Goal: Task Accomplishment & Management: Use online tool/utility

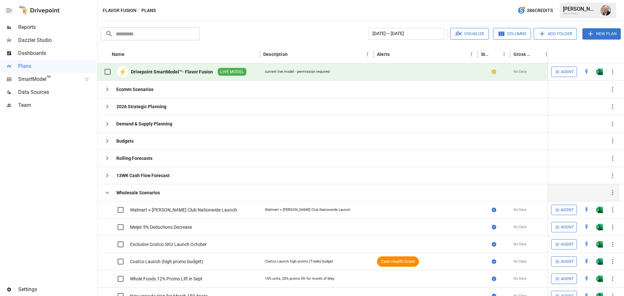
click at [105, 193] on icon "button" at bounding box center [107, 193] width 8 height 8
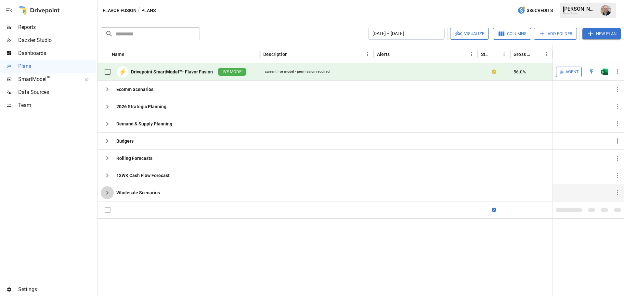
click at [110, 193] on icon "button" at bounding box center [107, 193] width 8 height 8
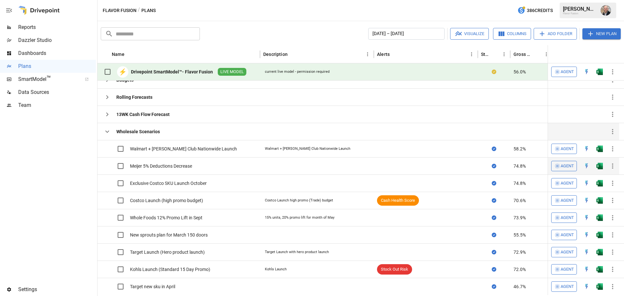
scroll to position [27, 0]
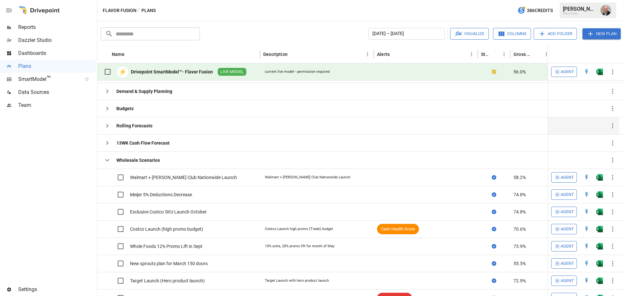
click at [107, 158] on icon "button" at bounding box center [107, 160] width 8 height 8
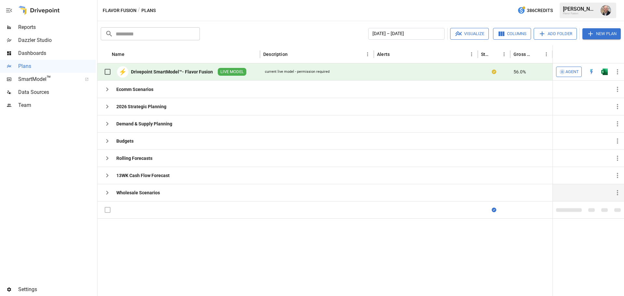
scroll to position [0, 0]
click at [108, 126] on icon "button" at bounding box center [107, 124] width 8 height 8
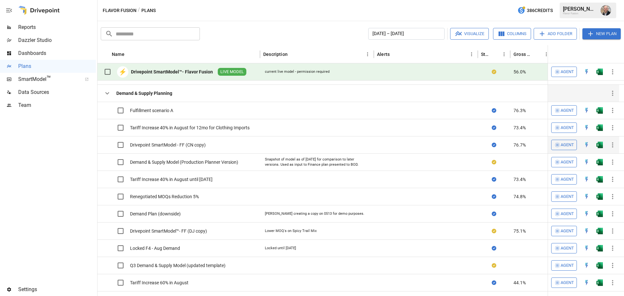
scroll to position [27, 0]
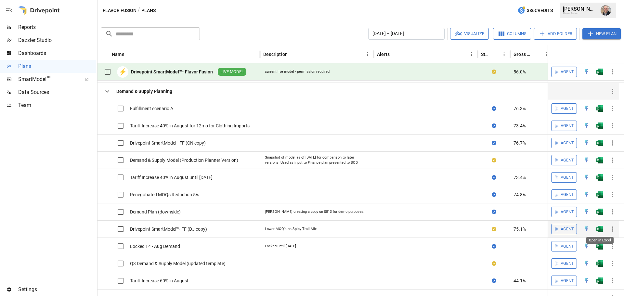
click at [600, 229] on img "Open in Excel" at bounding box center [599, 229] width 6 height 6
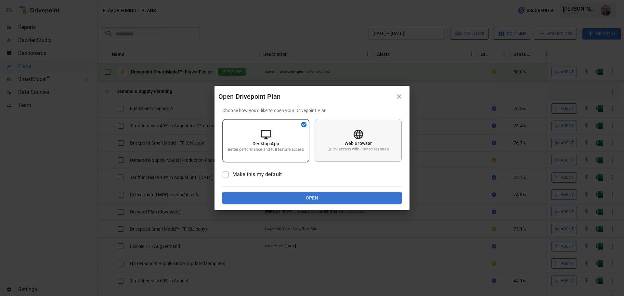
click at [347, 151] on p "Quick access with limited features" at bounding box center [357, 149] width 61 height 6
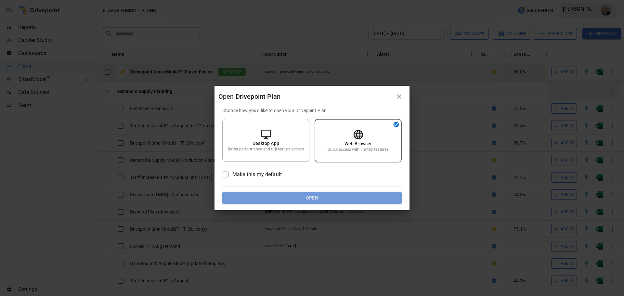
click at [345, 197] on button "Open" at bounding box center [311, 198] width 179 height 12
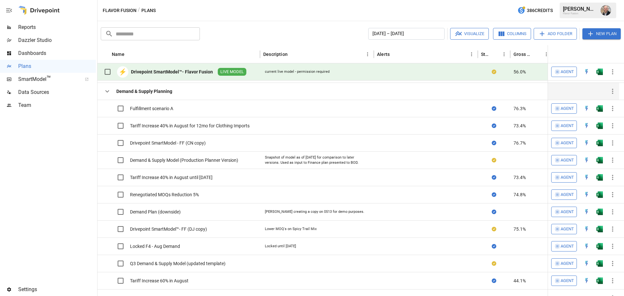
click at [107, 90] on icon "button" at bounding box center [107, 91] width 8 height 8
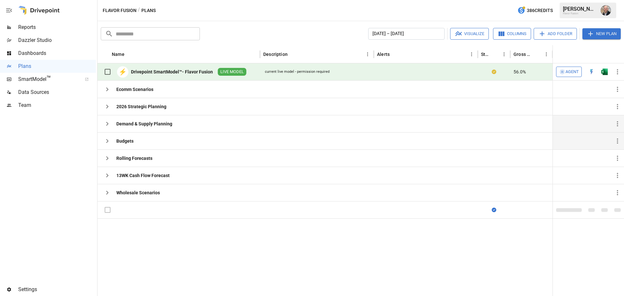
scroll to position [0, 0]
